Goal: Find specific page/section: Find specific page/section

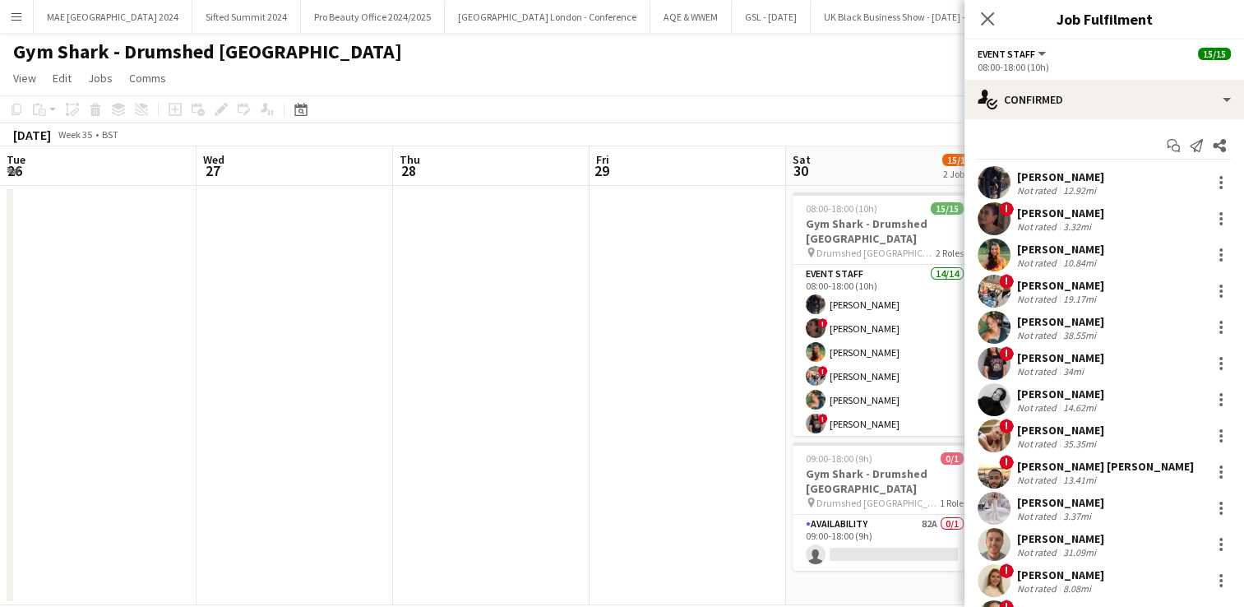
scroll to position [109, 0]
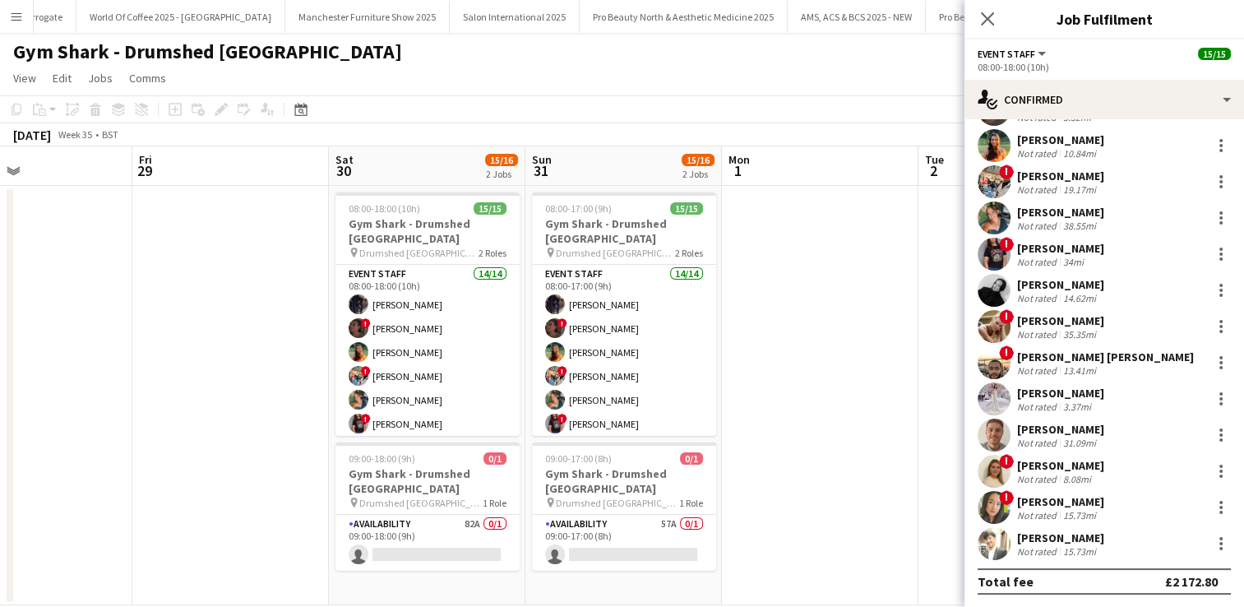
click at [6, 17] on button "Menu" at bounding box center [16, 16] width 33 height 33
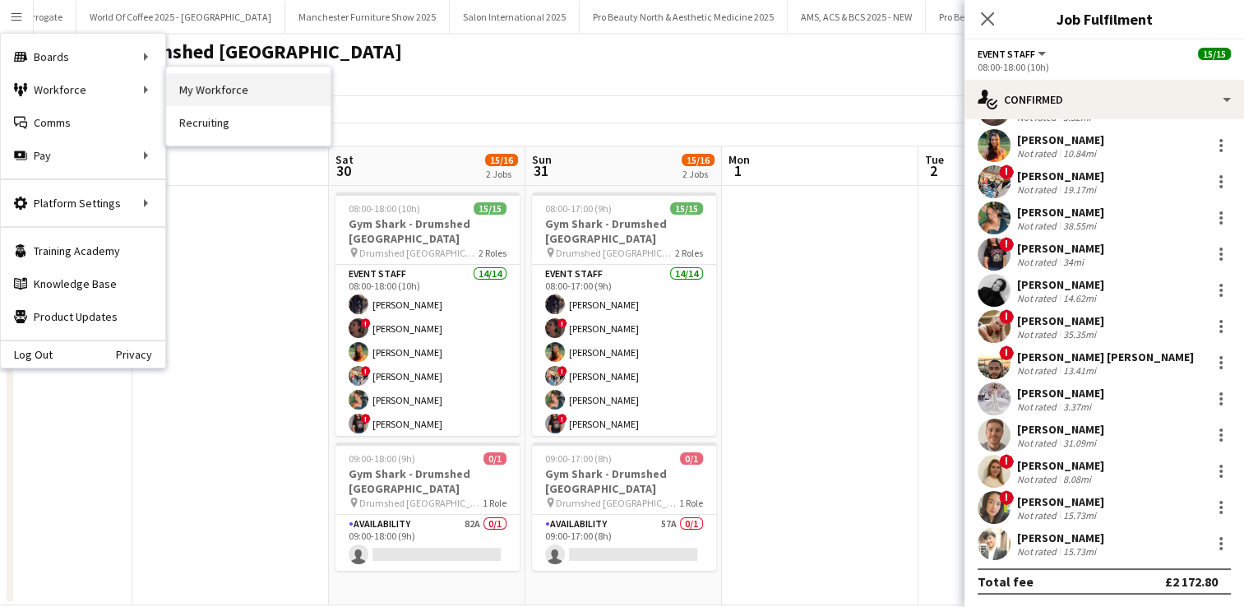
click at [199, 87] on link "My Workforce" at bounding box center [248, 89] width 164 height 33
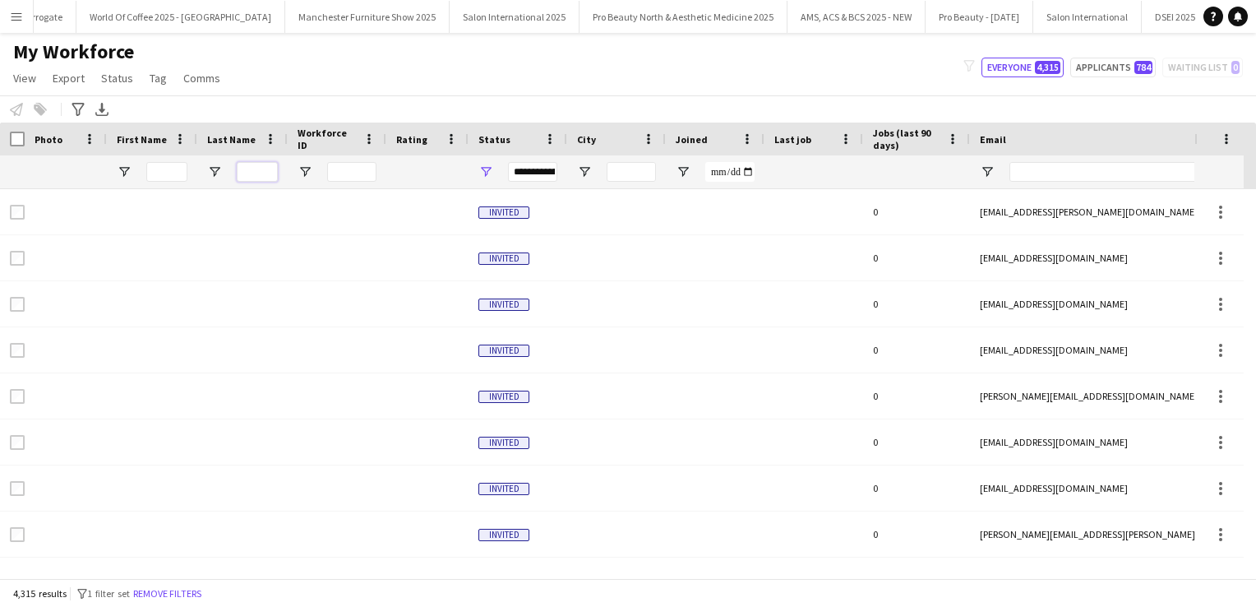
click at [250, 168] on input "Last Name Filter Input" at bounding box center [257, 172] width 41 height 20
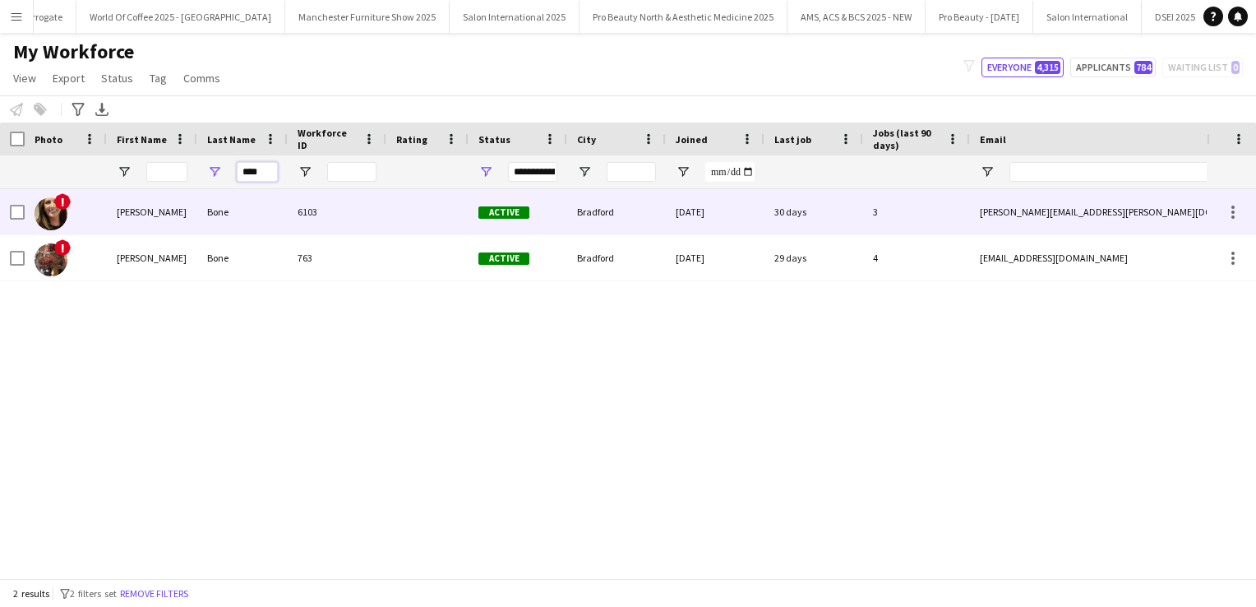
type input "****"
click at [199, 217] on div "Bone" at bounding box center [242, 211] width 90 height 45
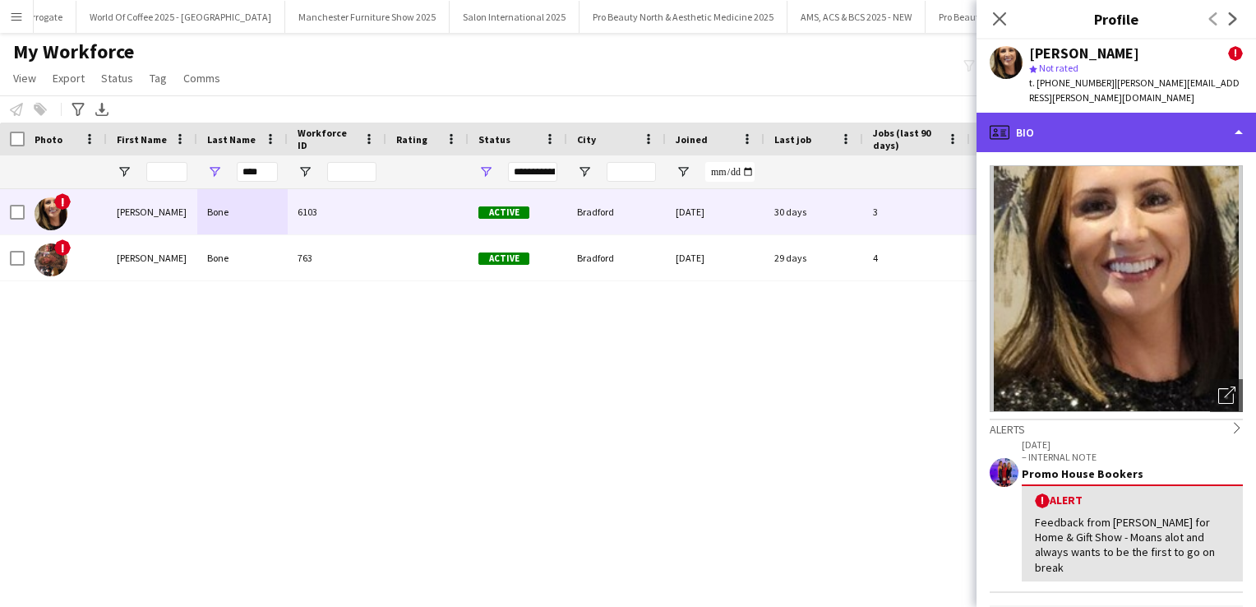
click at [1049, 138] on div "profile Bio" at bounding box center [1116, 132] width 279 height 39
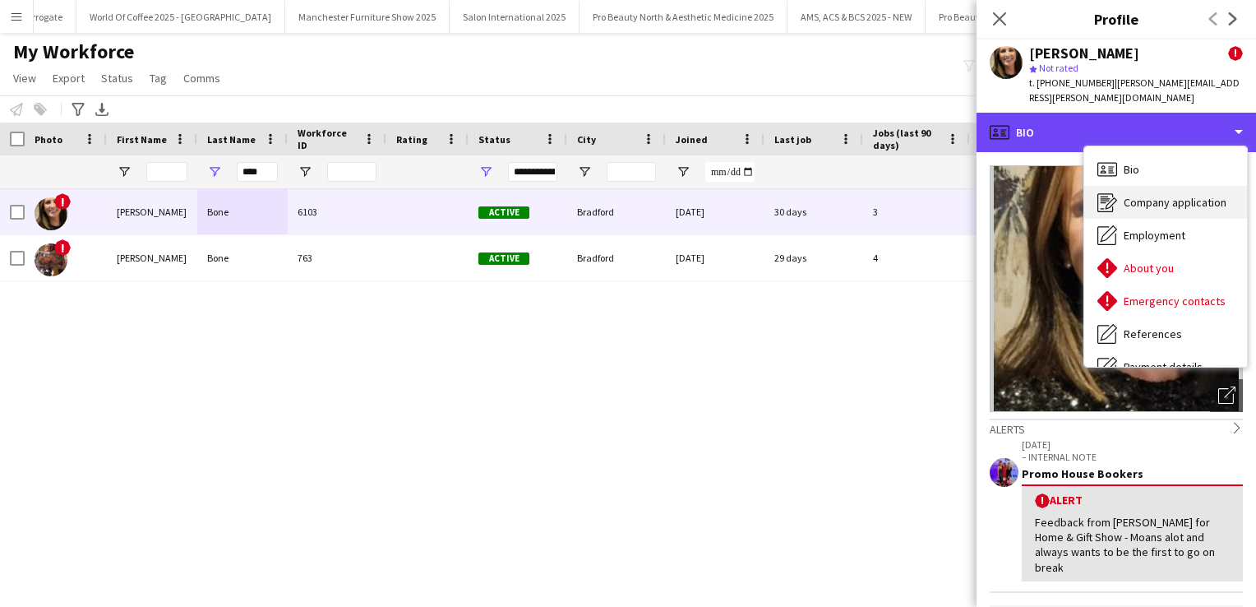
scroll to position [187, 0]
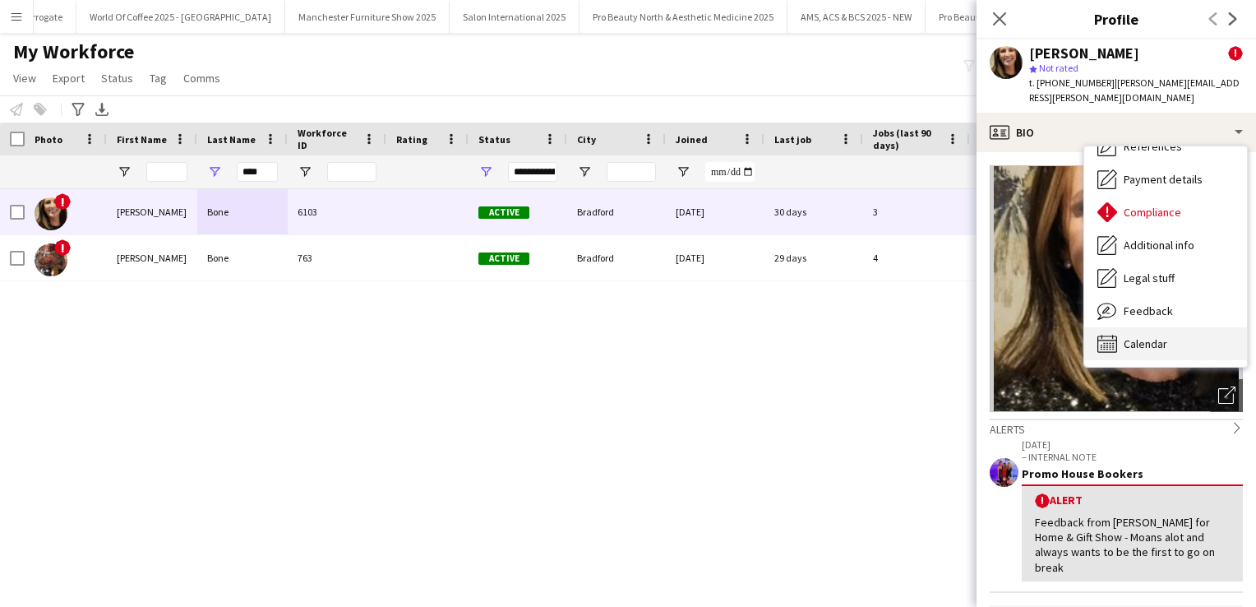
click at [1154, 332] on div "Calendar Calendar" at bounding box center [1165, 343] width 163 height 33
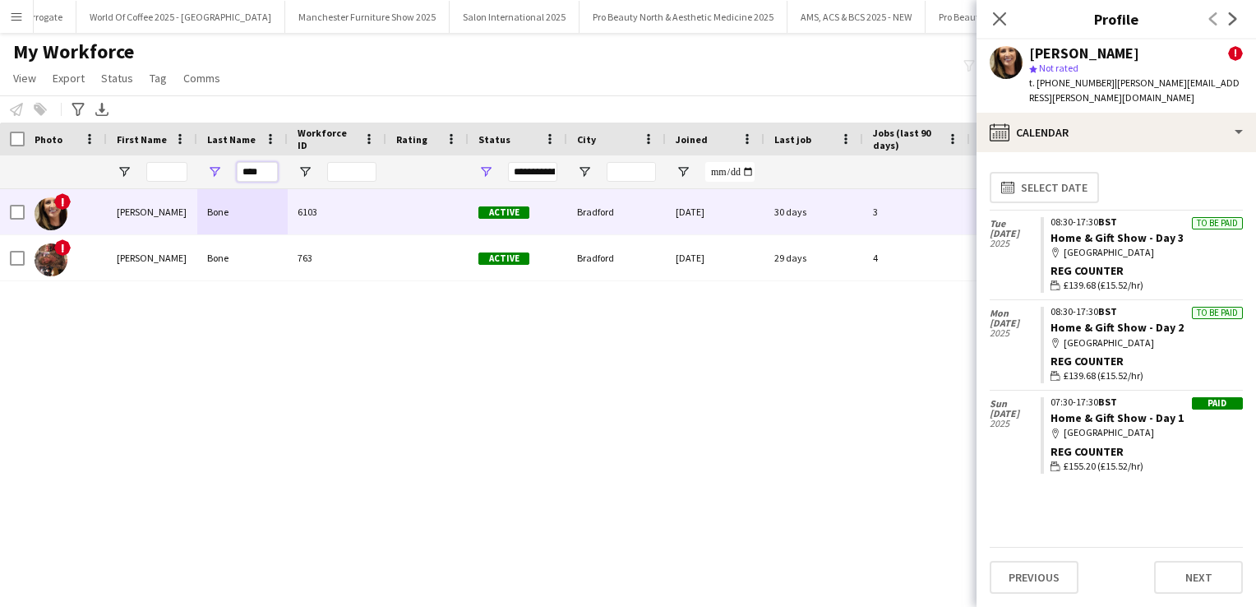
drag, startPoint x: 270, startPoint y: 173, endPoint x: 210, endPoint y: 159, distance: 62.4
click at [210, 159] on div "****" at bounding box center [242, 171] width 90 height 33
